Goal: Navigation & Orientation: Understand site structure

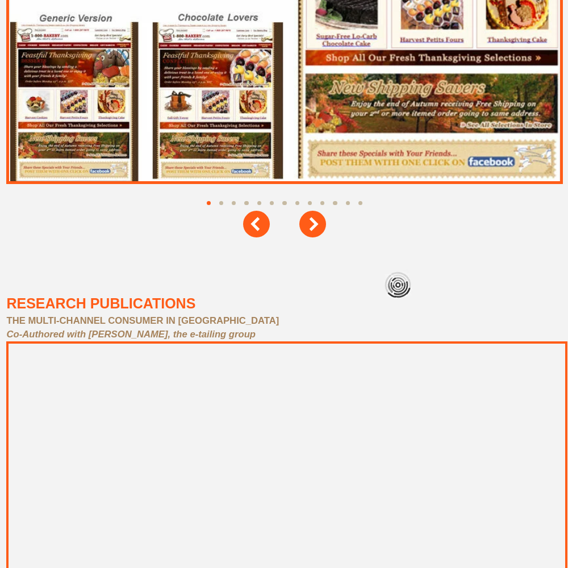
scroll to position [5110, 0]
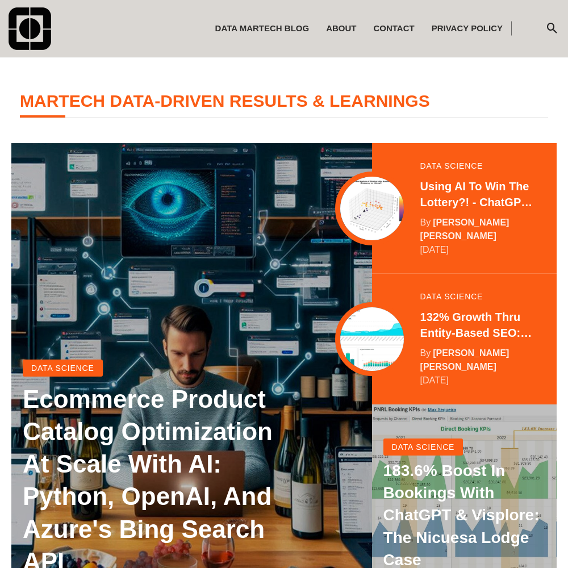
scroll to position [225, 0]
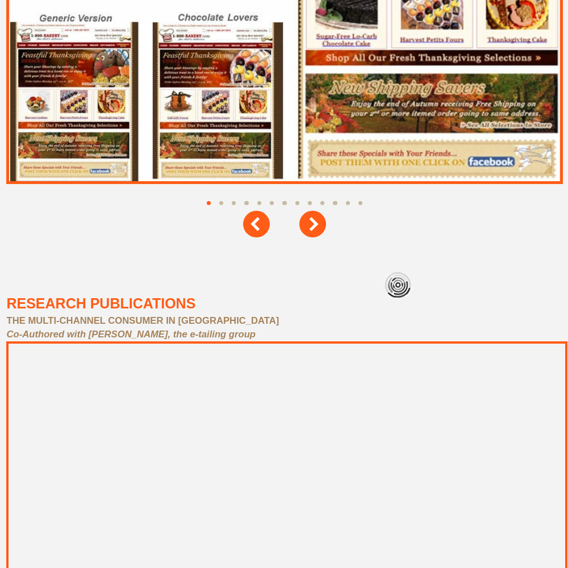
scroll to position [5110, 0]
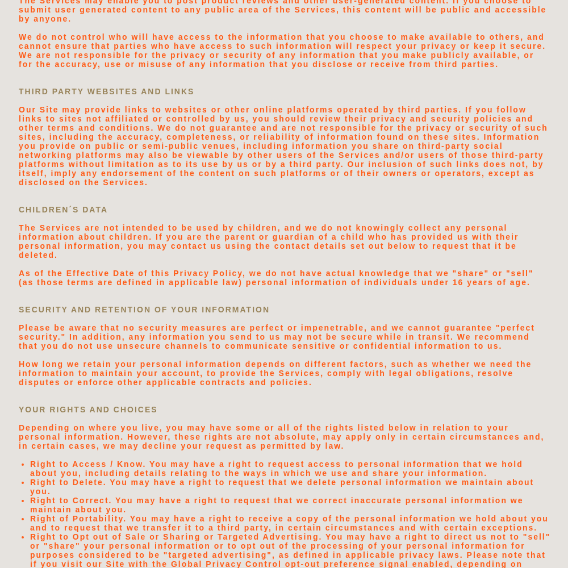
scroll to position [2413, 0]
